Goal: Information Seeking & Learning: Learn about a topic

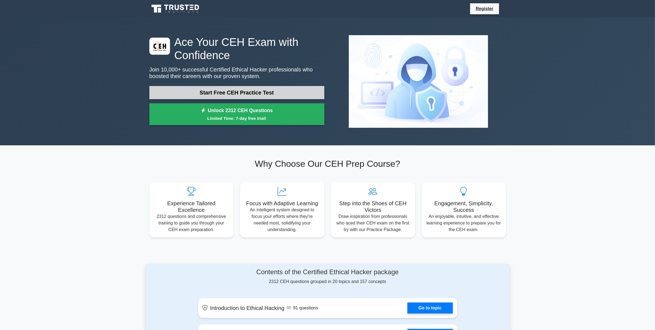
click at [192, 98] on link "Start Free CEH Practice Test" at bounding box center [236, 92] width 175 height 13
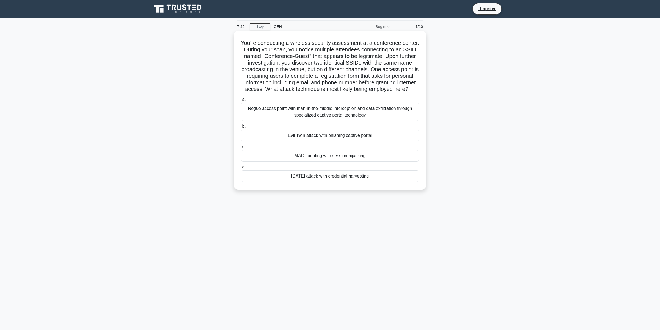
click at [286, 115] on div "Rogue access point with man-in-the-middle interception and data exfiltration th…" at bounding box center [330, 112] width 178 height 18
click at [241, 102] on input "a. Rogue access point with man-in-the-middle interception and data exfiltration…" at bounding box center [241, 100] width 0 height 4
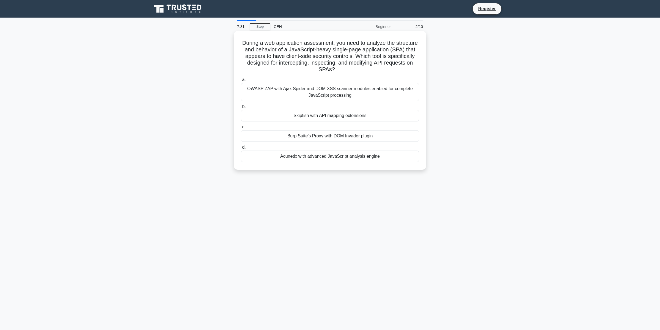
drag, startPoint x: 242, startPoint y: 42, endPoint x: 382, endPoint y: 160, distance: 182.8
click at [382, 160] on div "During a web application assessment, you need to analyze the structure and beha…" at bounding box center [330, 100] width 188 height 135
copy div "During a web application assessment, you need to analyze the structure and beha…"
click at [483, 159] on div "During a web application assessment, you need to analyze the structure and beha…" at bounding box center [330, 105] width 363 height 146
click at [297, 88] on div "OWASP ZAP with Ajax Spider and DOM XSS scanner modules enabled for complete Jav…" at bounding box center [330, 92] width 178 height 18
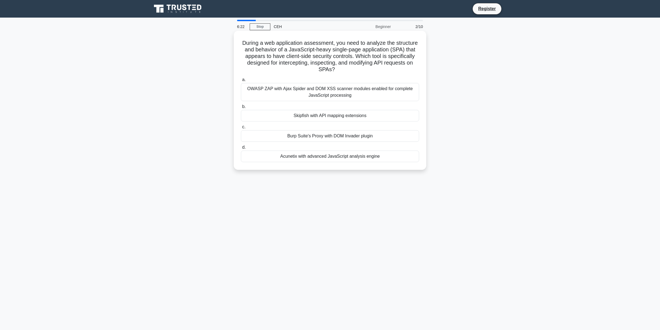
click at [241, 82] on input "a. OWASP ZAP with Ajax Spider and DOM XSS scanner modules enabled for complete …" at bounding box center [241, 80] width 0 height 4
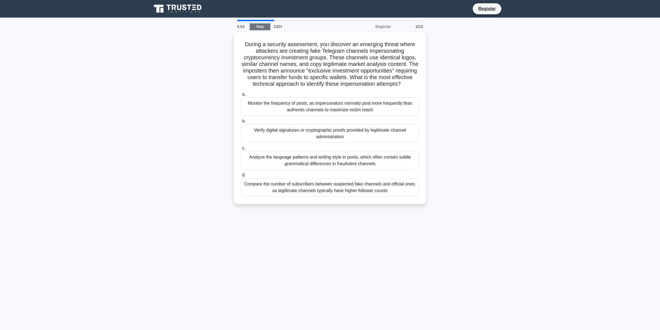
click at [265, 28] on link "Stop" at bounding box center [260, 26] width 21 height 7
